Goal: Book appointment/travel/reservation

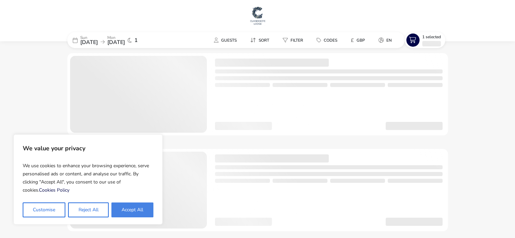
click at [128, 213] on button "Accept All" at bounding box center [132, 210] width 42 height 15
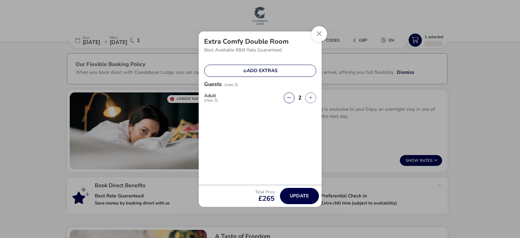
checkbox input "true"
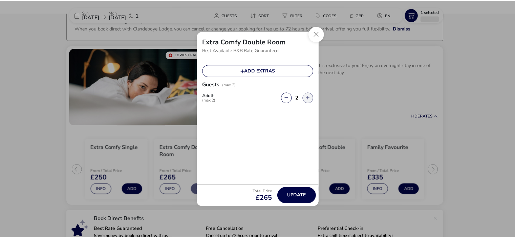
scroll to position [47, 0]
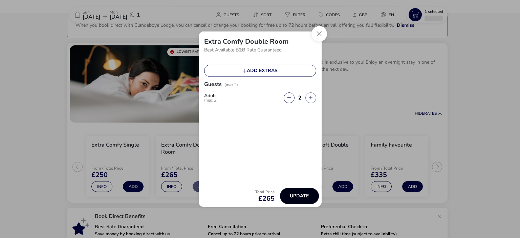
click at [301, 195] on span "Update" at bounding box center [299, 195] width 19 height 5
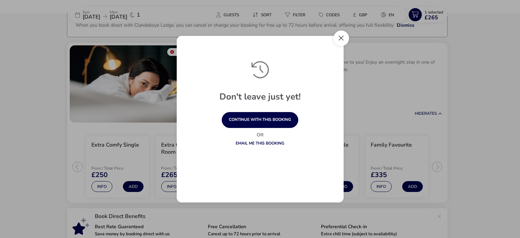
click at [348, 36] on button "Close" at bounding box center [342, 38] width 16 height 16
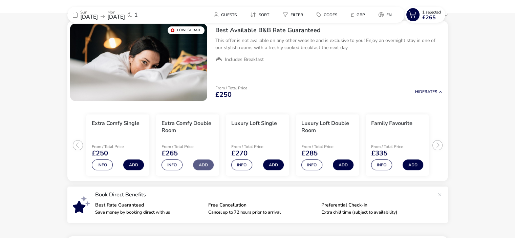
scroll to position [0, 0]
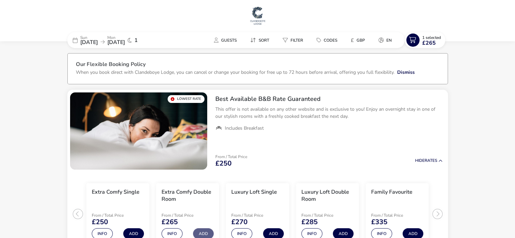
click at [255, 20] on img at bounding box center [257, 15] width 17 height 20
